Goal: Check status: Check status

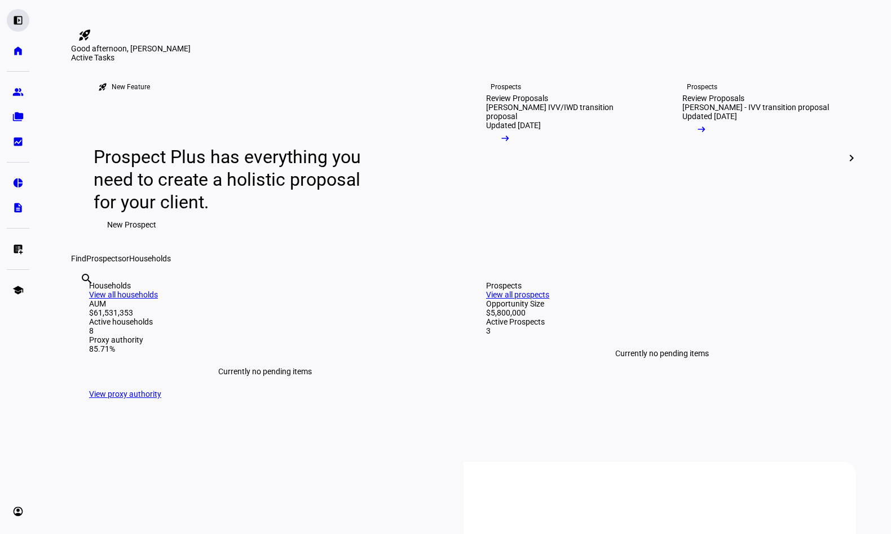
click at [14, 15] on eth-mat-symbol "left_panel_open" at bounding box center [17, 20] width 11 height 11
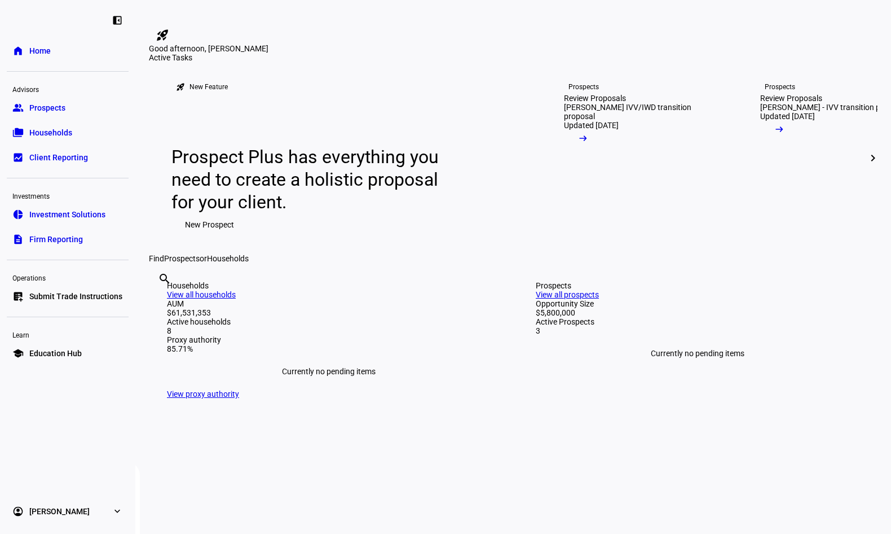
click at [122, 511] on eth-mat-symbol "expand_more" at bounding box center [117, 510] width 11 height 11
drag, startPoint x: 288, startPoint y: 455, endPoint x: 575, endPoint y: 380, distance: 297.3
click at [73, 157] on span "Client Reporting" at bounding box center [58, 157] width 59 height 11
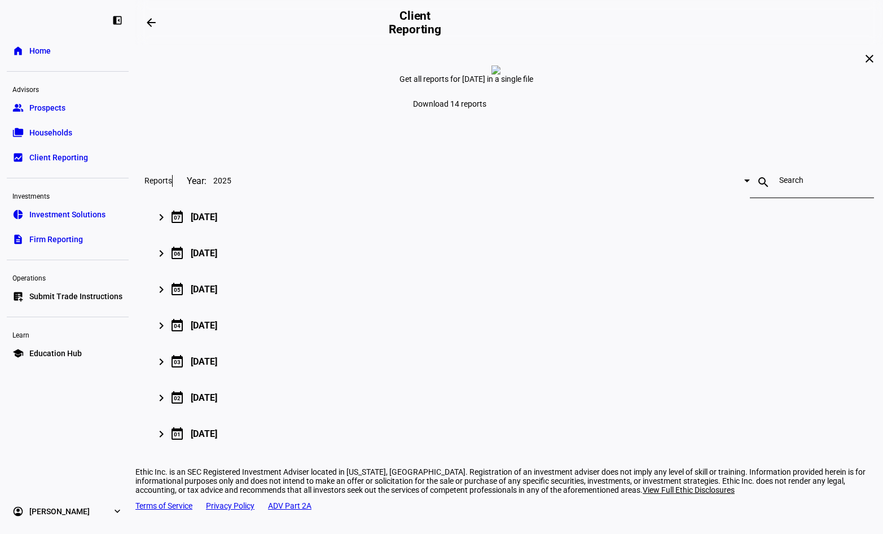
click at [58, 129] on span "Households" at bounding box center [50, 132] width 43 height 11
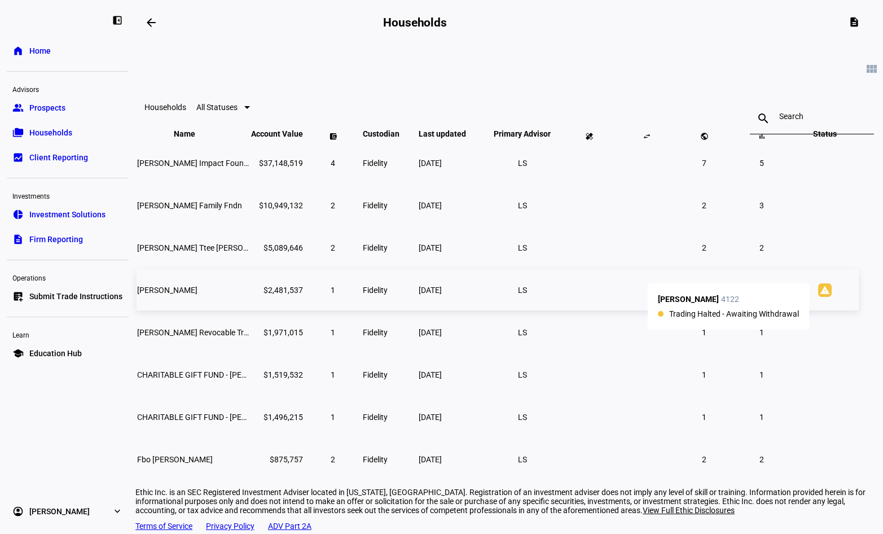
click at [818, 297] on mat-icon "warning" at bounding box center [825, 290] width 14 height 14
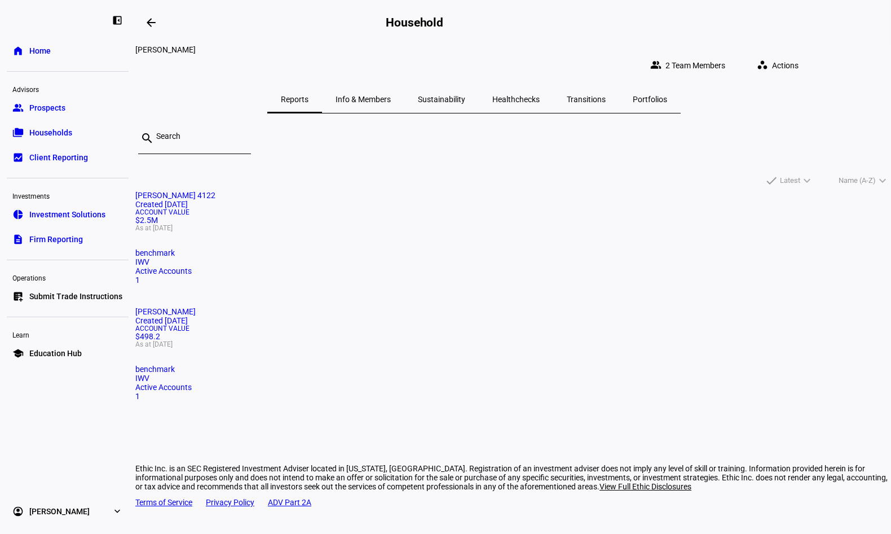
click at [391, 86] on span "Info & Members" at bounding box center [363, 99] width 55 height 27
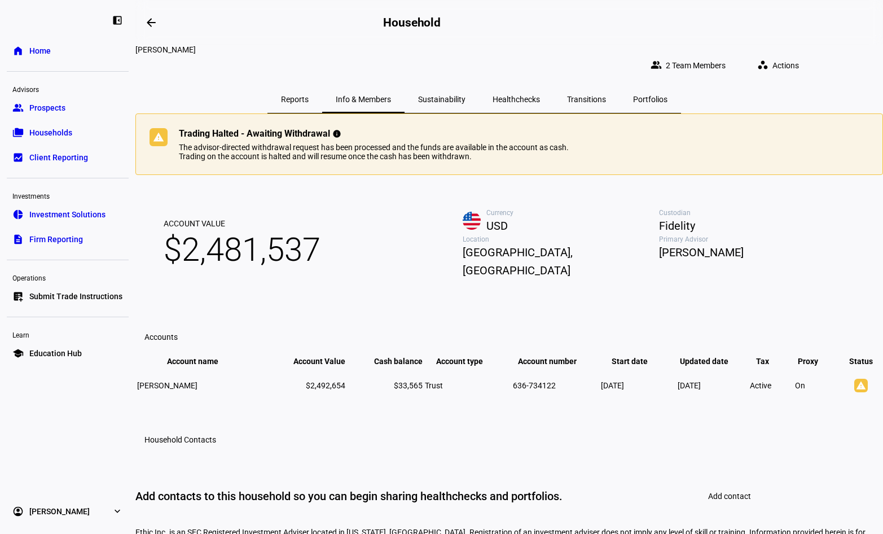
click at [465, 95] on span "Sustainability" at bounding box center [441, 99] width 47 height 8
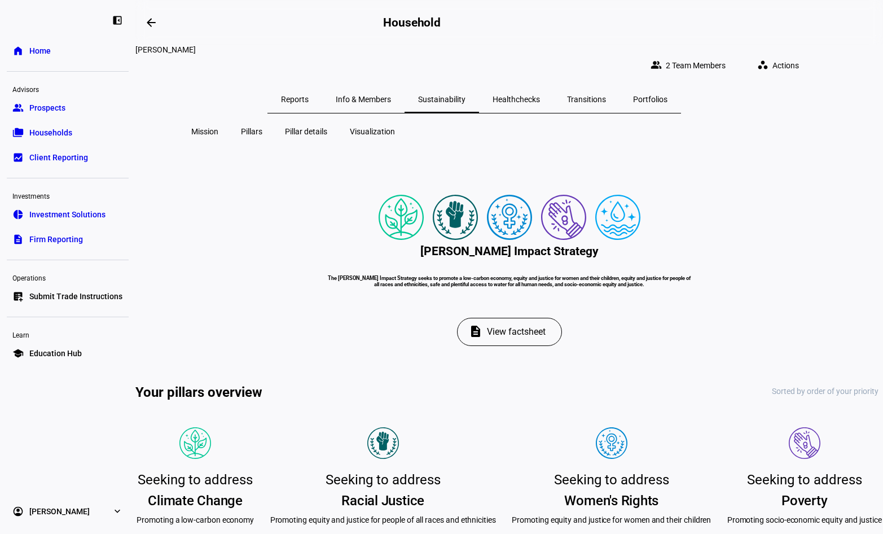
click at [540, 95] on span "Healthchecks" at bounding box center [516, 99] width 47 height 8
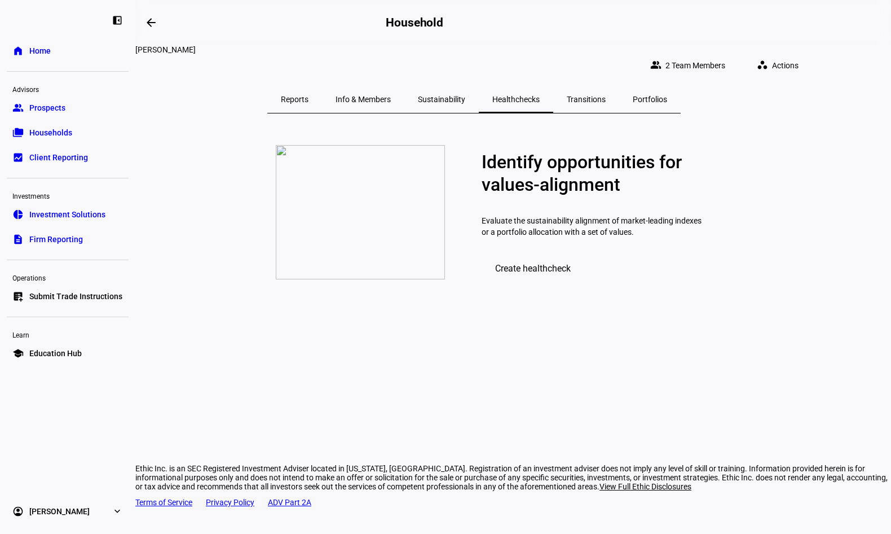
click at [603, 95] on span "Transitions" at bounding box center [586, 99] width 39 height 8
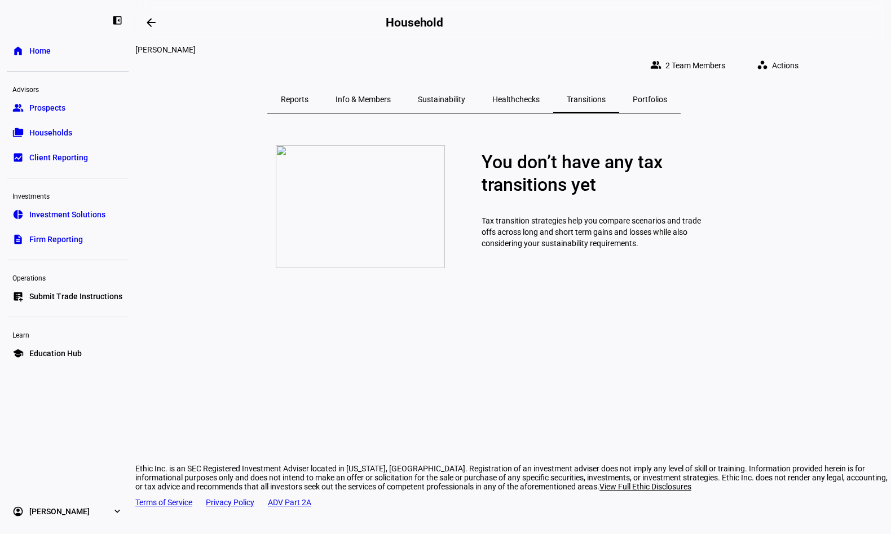
click at [665, 95] on span "Portfolios" at bounding box center [650, 99] width 34 height 8
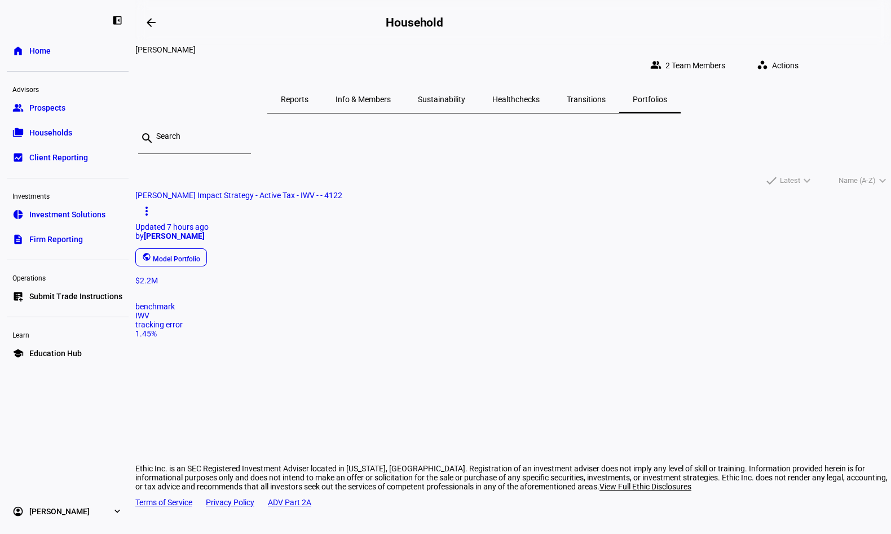
click at [309, 95] on span "Reports" at bounding box center [295, 99] width 28 height 8
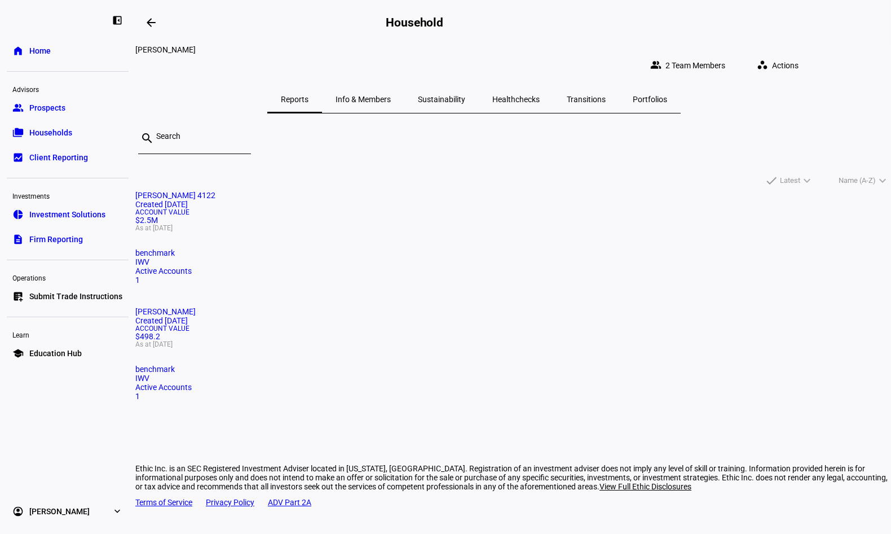
click at [391, 95] on span "Info & Members" at bounding box center [363, 99] width 55 height 8
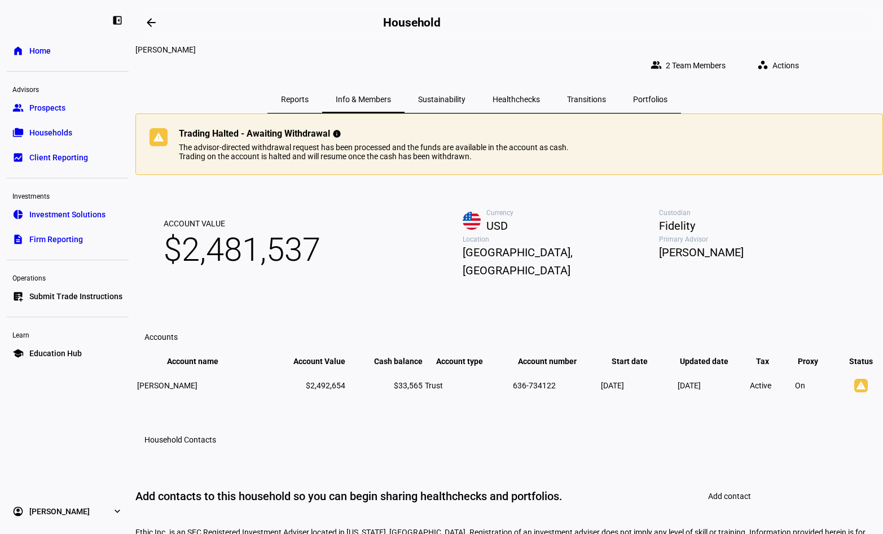
click at [309, 95] on span "Reports" at bounding box center [295, 99] width 28 height 8
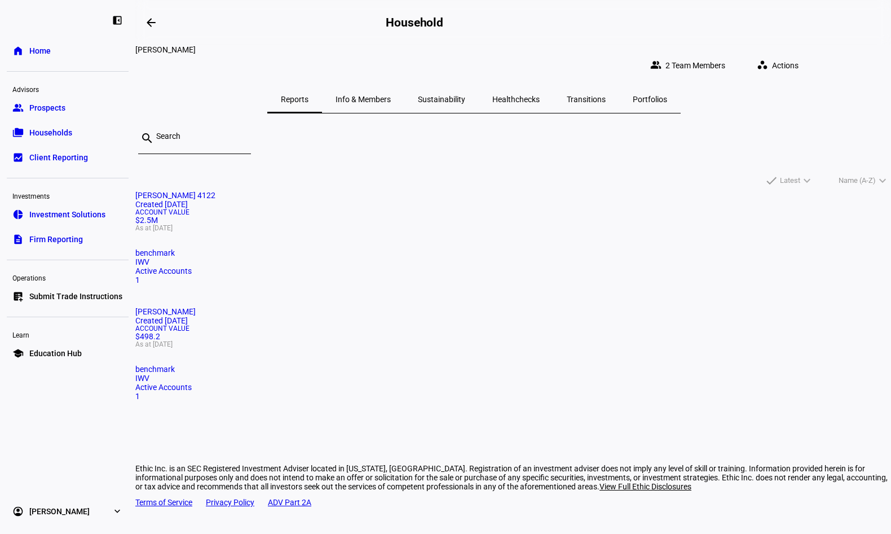
click at [216, 191] on span "[PERSON_NAME] 4122" at bounding box center [175, 195] width 80 height 9
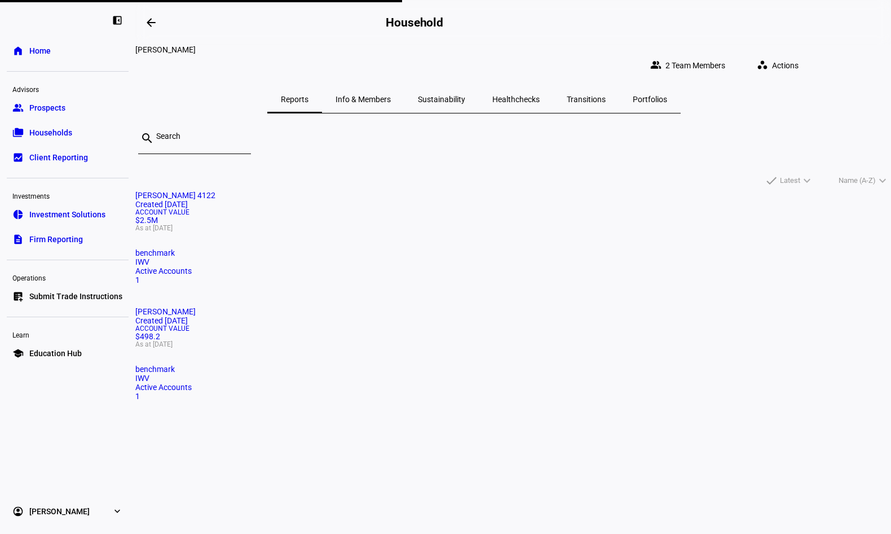
drag, startPoint x: 260, startPoint y: 183, endPoint x: 293, endPoint y: 117, distance: 74.2
click at [251, 122] on div "search" at bounding box center [194, 138] width 113 height 32
click at [359, 134] on div "search" at bounding box center [513, 143] width 756 height 42
click at [388, 197] on mat-card "[PERSON_NAME] 4122 Created [DATE] Account Value $2.5M As at [DATE] benchmark IW…" at bounding box center [513, 238] width 756 height 94
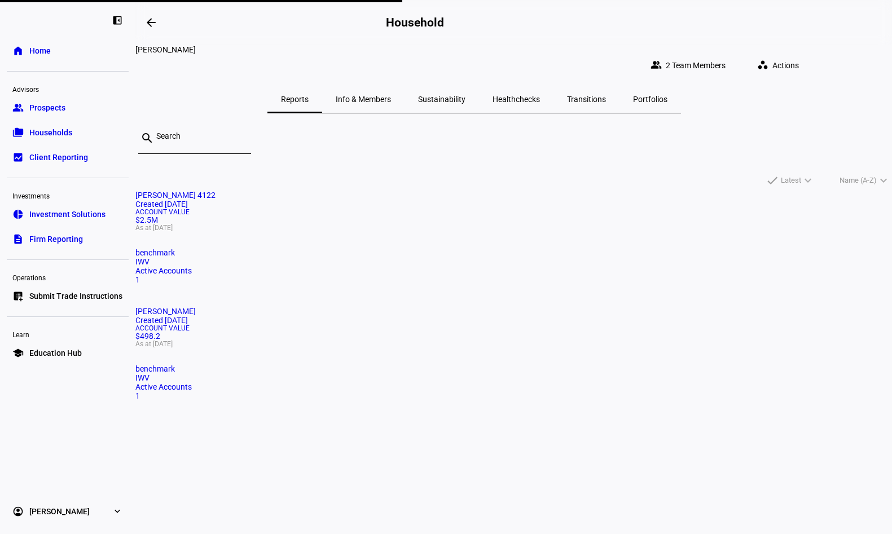
drag, startPoint x: 775, startPoint y: 225, endPoint x: 770, endPoint y: 219, distance: 8.0
click at [773, 225] on div "[PERSON_NAME] 4122 Created [DATE] Account Value $2.5M As at [DATE] benchmark IW…" at bounding box center [513, 307] width 757 height 232
